Goal: Check status: Check status

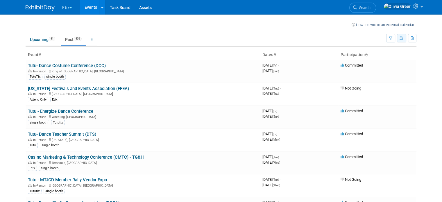
click at [404, 40] on icon "button" at bounding box center [402, 39] width 4 height 4
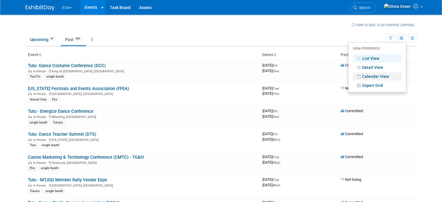
click at [380, 76] on link "Calendar View" at bounding box center [377, 76] width 49 height 8
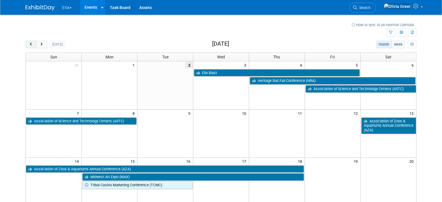
click at [29, 45] on span "prev" at bounding box center [31, 45] width 4 height 4
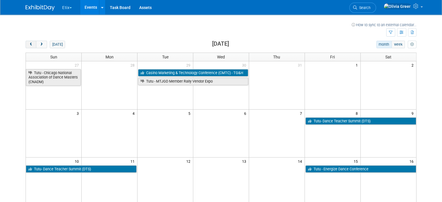
click at [29, 45] on span "prev" at bounding box center [31, 45] width 4 height 4
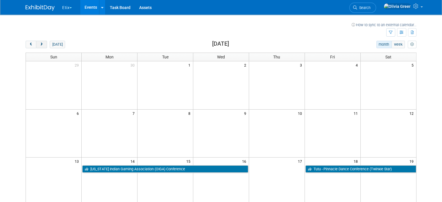
click at [39, 44] on span "next" at bounding box center [41, 45] width 4 height 4
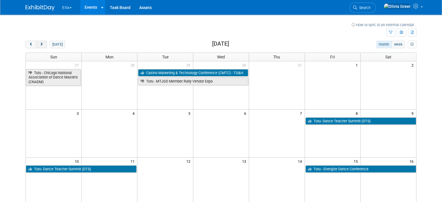
click at [39, 44] on span "next" at bounding box center [41, 45] width 4 height 4
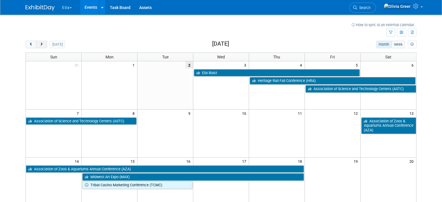
click at [39, 44] on span "next" at bounding box center [41, 45] width 4 height 4
